Goal: Communication & Community: Answer question/provide support

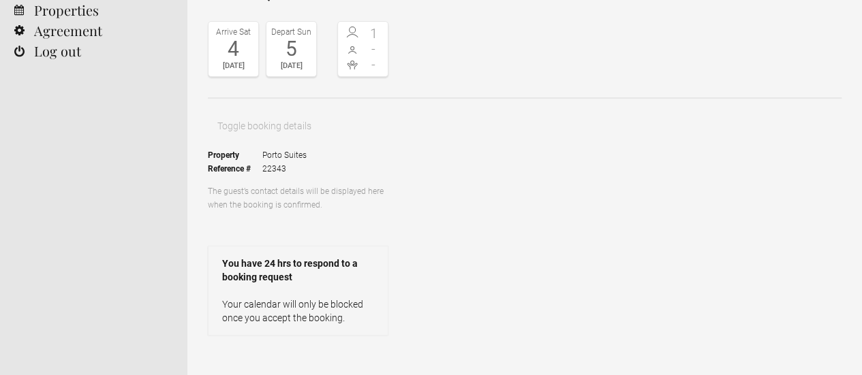
scroll to position [146, 0]
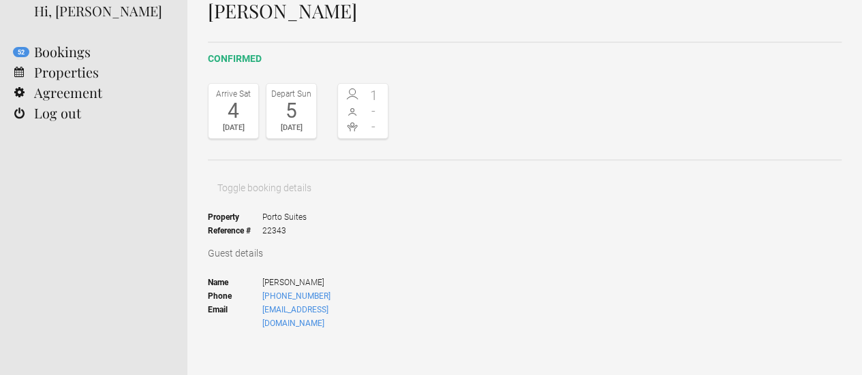
scroll to position [73, 0]
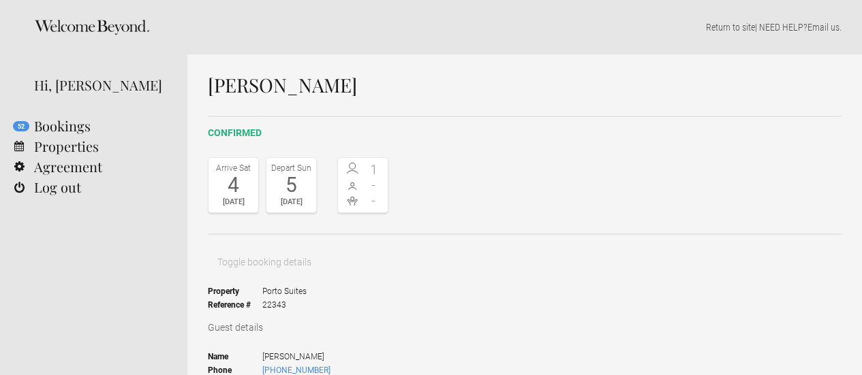
click at [312, 350] on span "[PERSON_NAME]" at bounding box center [325, 357] width 126 height 14
drag, startPoint x: 312, startPoint y: 313, endPoint x: 262, endPoint y: 316, distance: 50.5
click at [262, 350] on li "Name mark kalina" at bounding box center [298, 357] width 181 height 14
copy li "[PERSON_NAME]"
drag, startPoint x: 356, startPoint y: 345, endPoint x: 263, endPoint y: 349, distance: 93.5
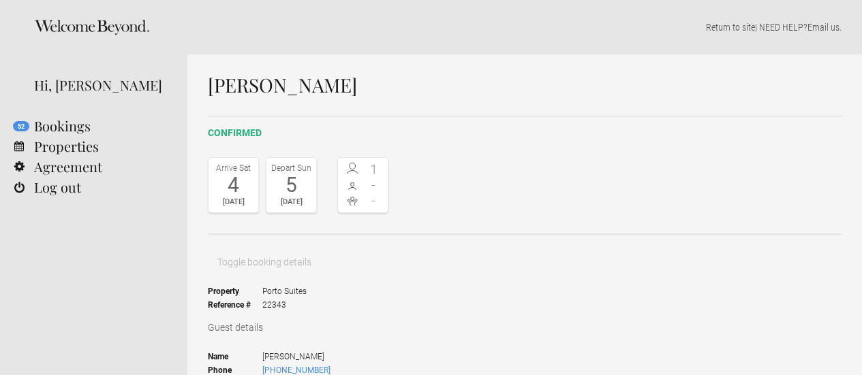
click at [263, 349] on ul "Name mark kalina Phone +4917664622242 Email markkalina@gmail.com" at bounding box center [298, 377] width 181 height 72
copy link "[EMAIL_ADDRESS][DOMAIN_NAME]"
drag, startPoint x: 333, startPoint y: 328, endPoint x: 262, endPoint y: 329, distance: 71.6
click at [262, 364] on span "[PHONE_NUMBER]" at bounding box center [325, 371] width 126 height 14
copy link "[PHONE_NUMBER]"
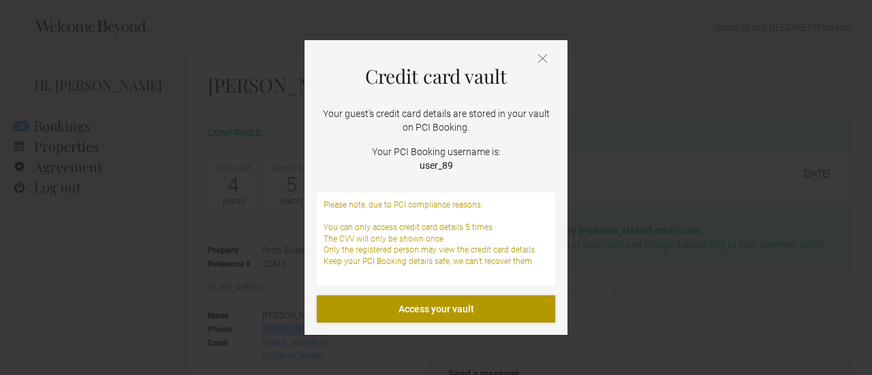
click at [434, 313] on link "Access your vault" at bounding box center [436, 309] width 239 height 27
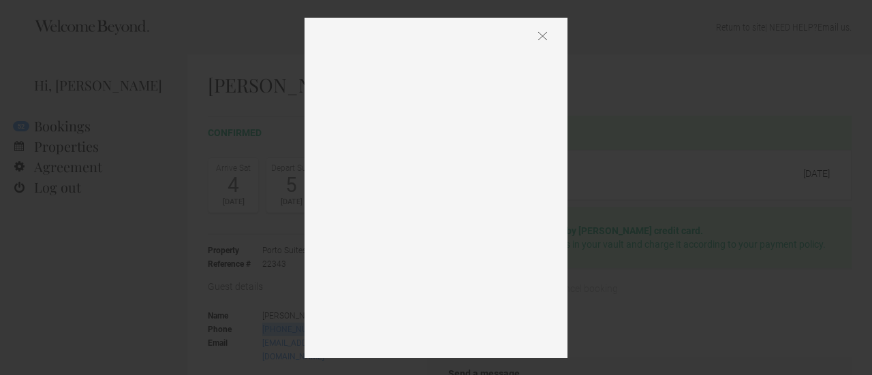
click at [541, 36] on img at bounding box center [542, 36] width 9 height 10
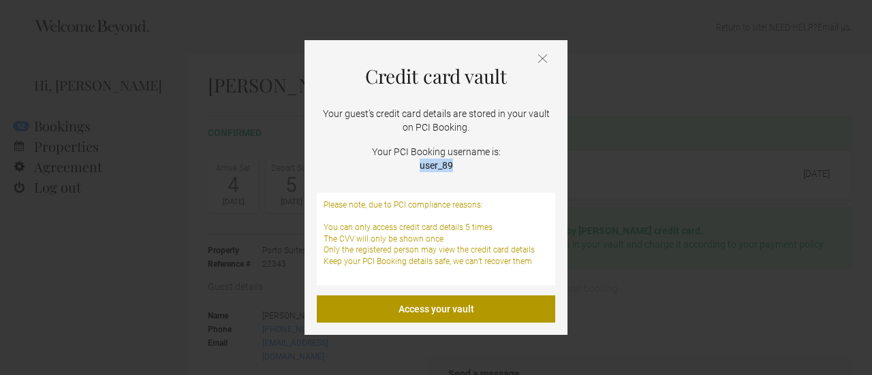
drag, startPoint x: 455, startPoint y: 164, endPoint x: 420, endPoint y: 164, distance: 34.8
click at [420, 164] on p "Your PCI Booking username is: user_89" at bounding box center [436, 158] width 239 height 27
click at [420, 164] on strong "user_89" at bounding box center [436, 165] width 33 height 11
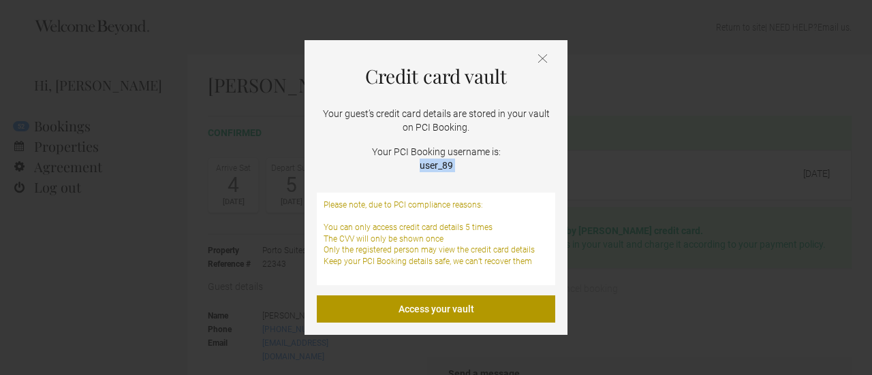
click at [420, 164] on strong "user_89" at bounding box center [436, 165] width 33 height 11
copy div "user_89"
click at [427, 300] on link "Access your vault" at bounding box center [436, 309] width 239 height 27
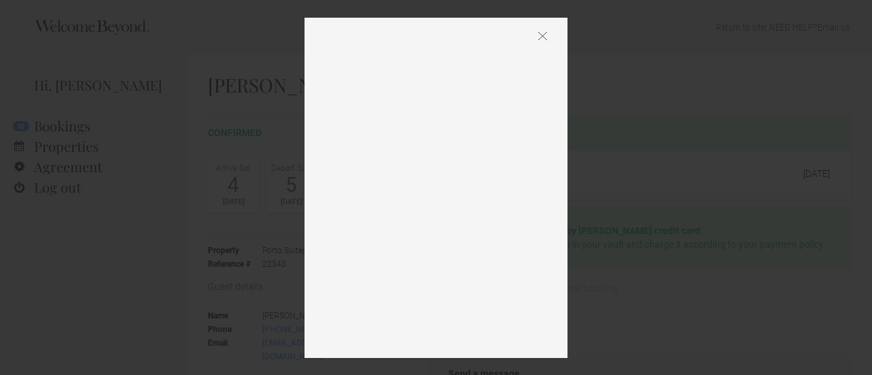
click at [540, 36] on img at bounding box center [542, 36] width 9 height 10
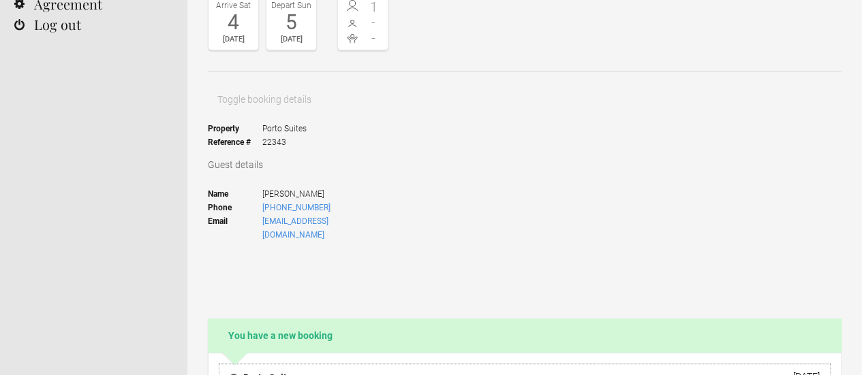
scroll to position [164, 0]
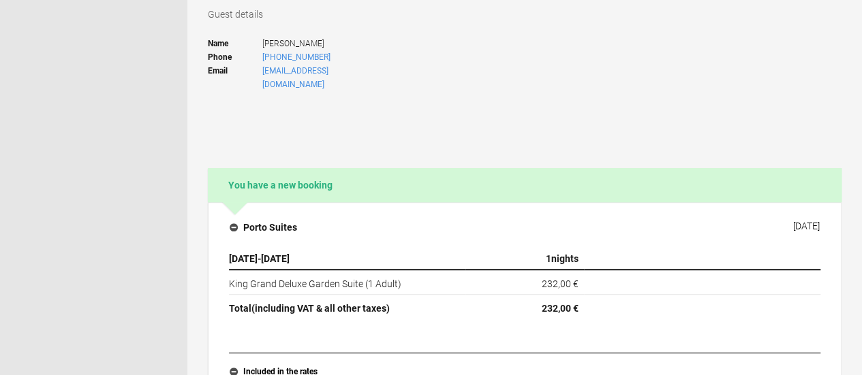
scroll to position [317, 0]
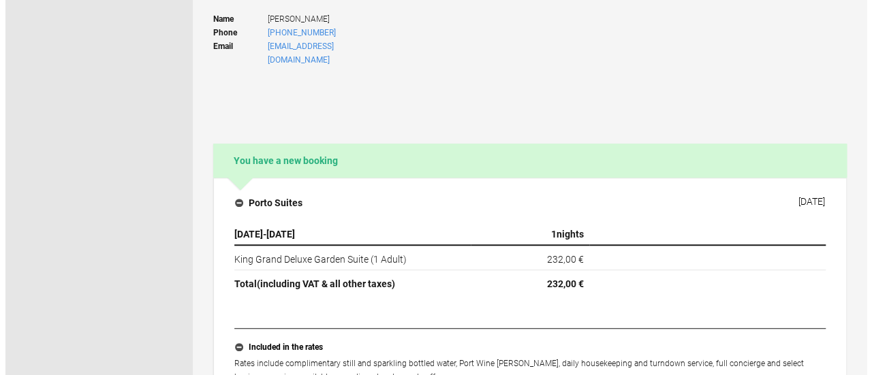
scroll to position [350, 0]
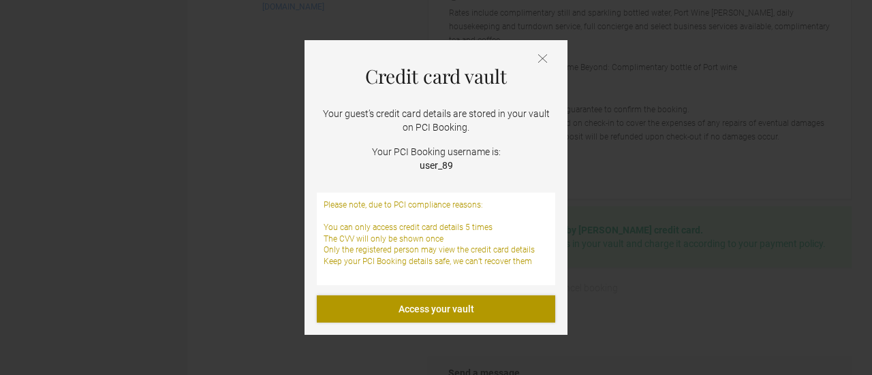
click at [476, 311] on link "Access your vault" at bounding box center [436, 309] width 239 height 27
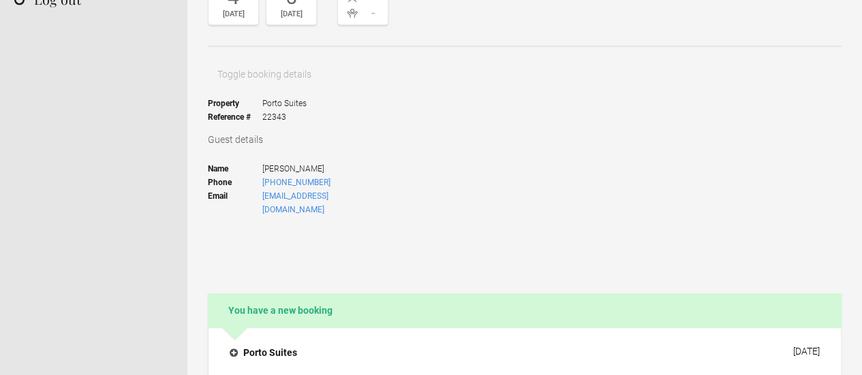
scroll to position [198, 0]
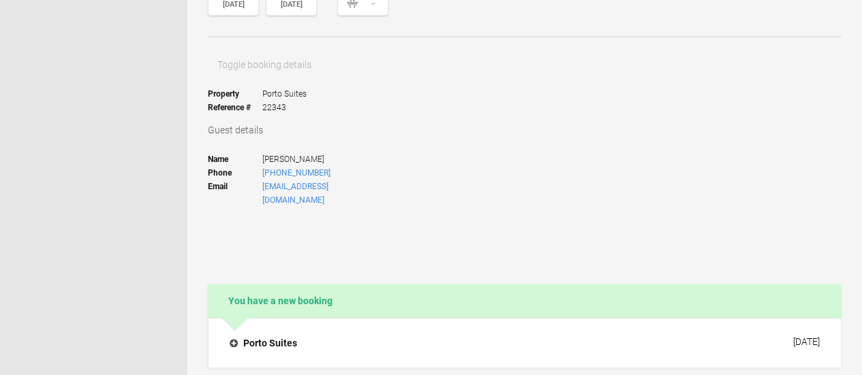
paste textarea "Dear [[PERSON_NAME]'s Name], I hope this message finds you well. We kindly info…"
drag, startPoint x: 538, startPoint y: 236, endPoint x: 472, endPoint y: 232, distance: 66.2
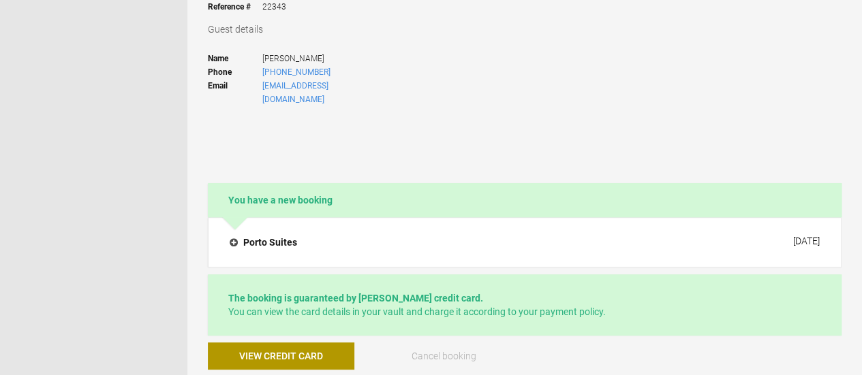
type textarea "Dear [PERSON_NAME], I hope this message finds you well. We kindly inform you th…"
